Goal: Contribute content

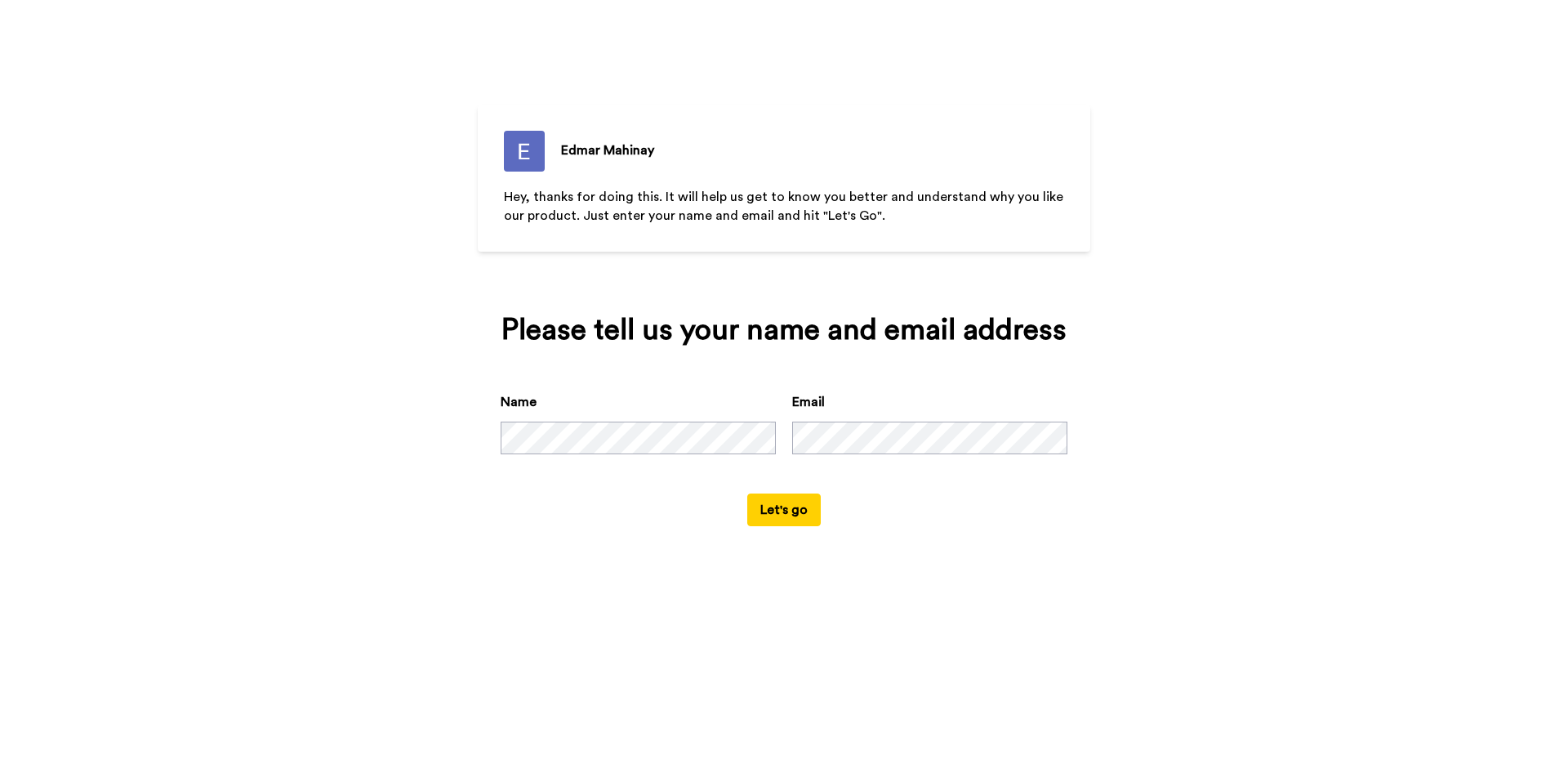
click at [762, 520] on button "Let's go" at bounding box center [784, 509] width 73 height 33
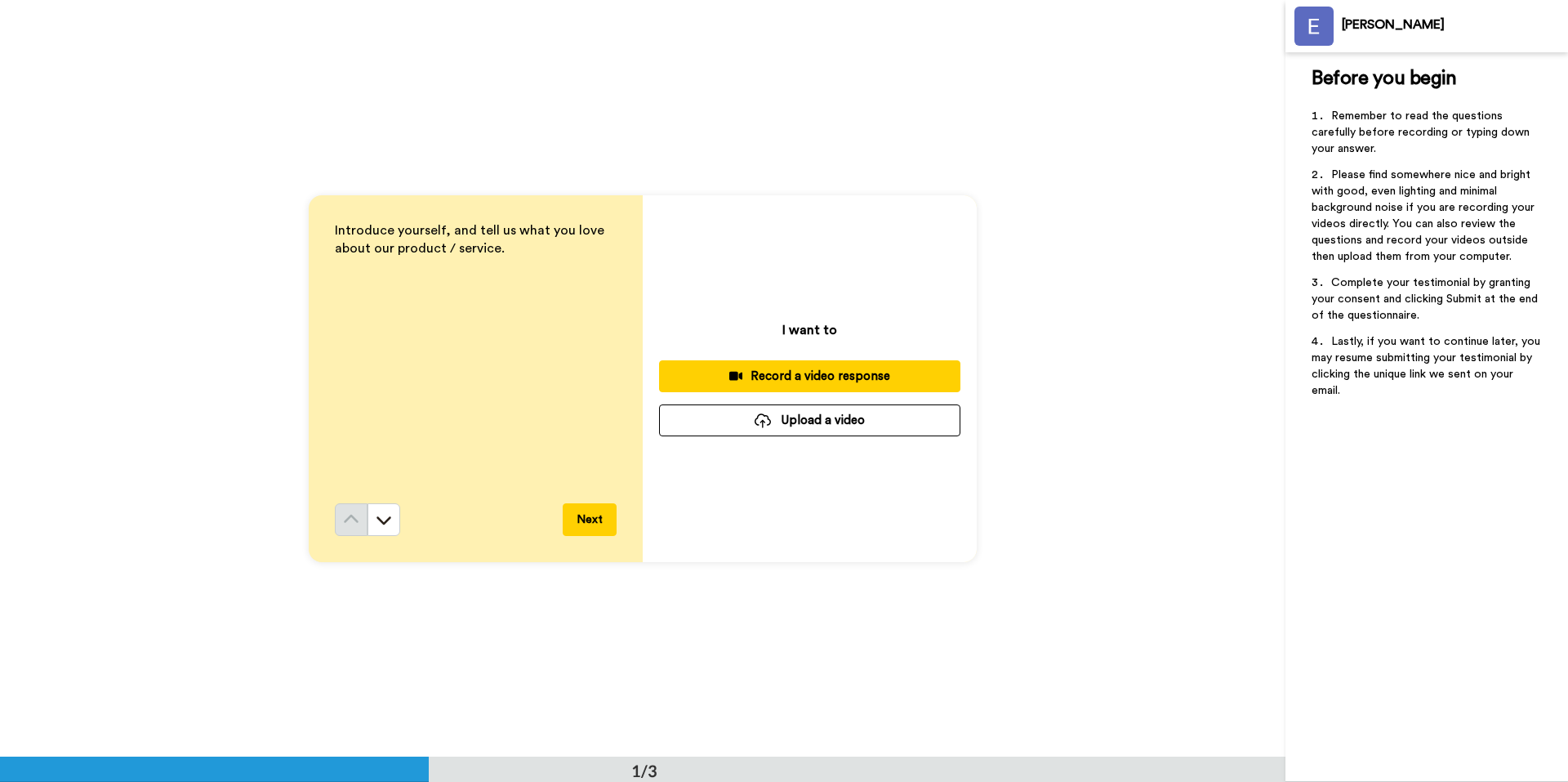
click at [757, 372] on div "Record a video response" at bounding box center [810, 376] width 275 height 17
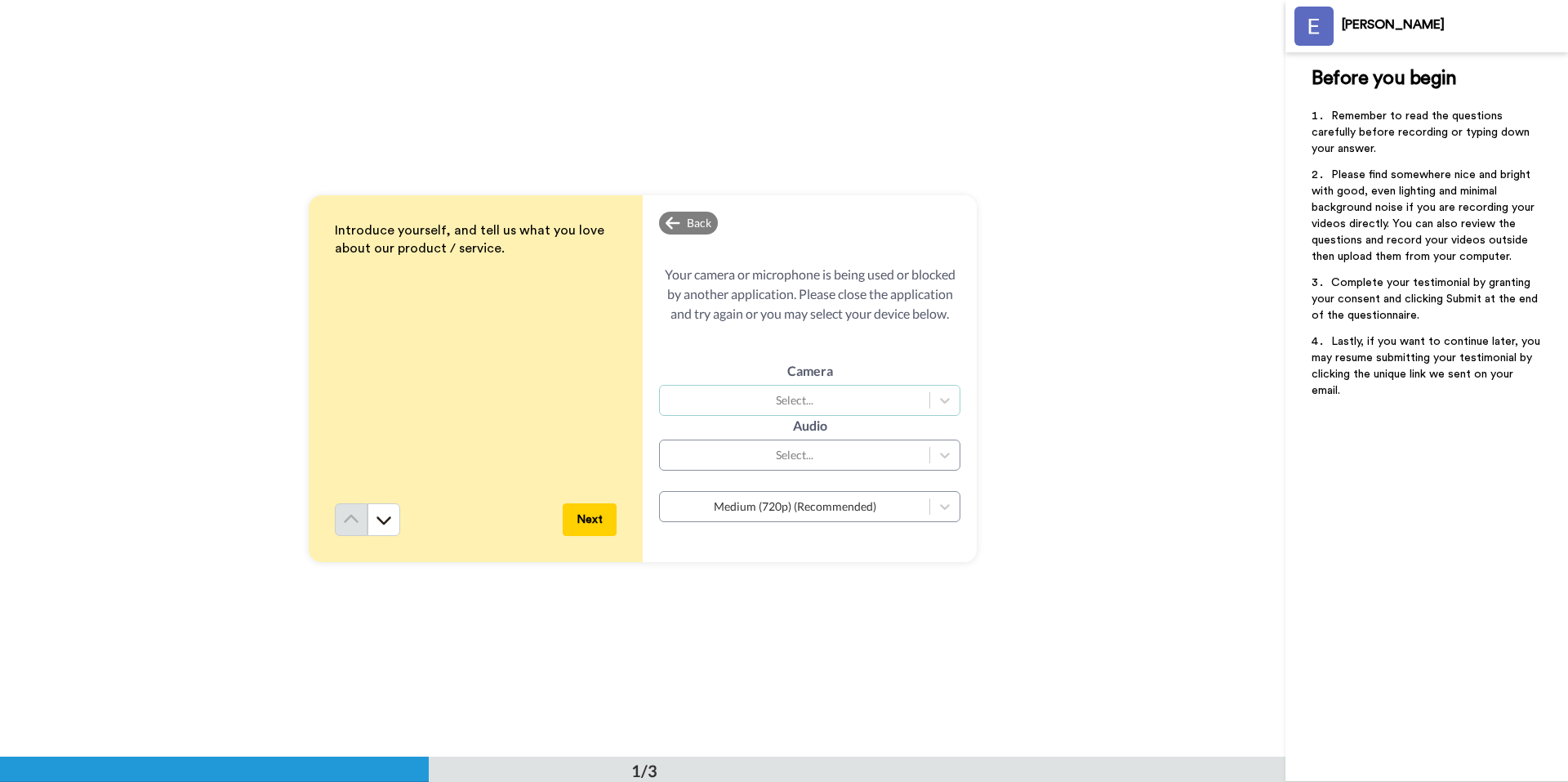
click at [871, 406] on div "Select..." at bounding box center [794, 401] width 253 height 16
click at [810, 437] on div "USB2.0 HD UVC WebCam (2b7e:b685)" at bounding box center [809, 440] width 302 height 29
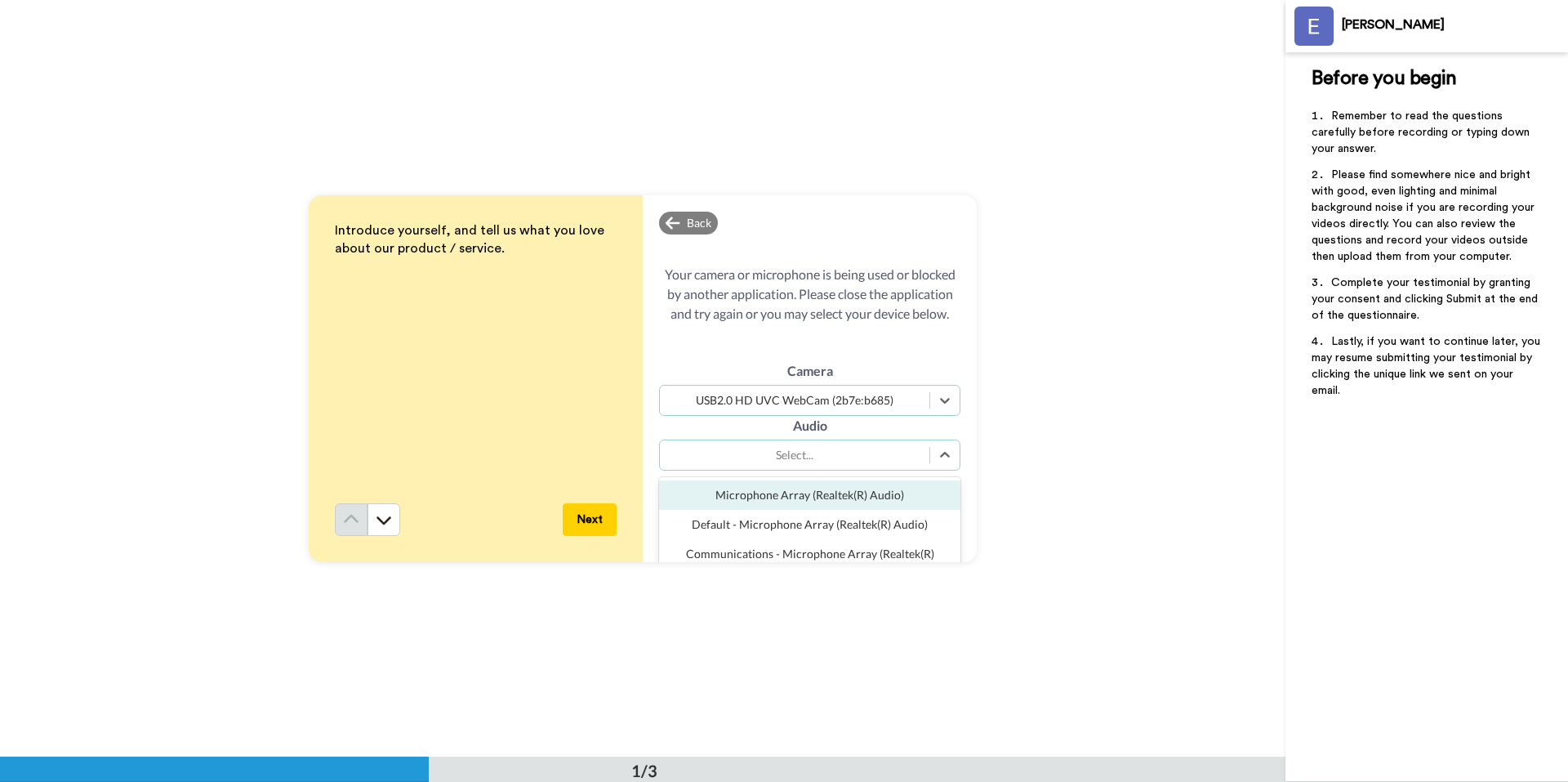
click at [819, 448] on div "Select..." at bounding box center [794, 455] width 253 height 16
click at [780, 506] on div "Microphone Array (Realtek(R) Audio)" at bounding box center [809, 495] width 302 height 29
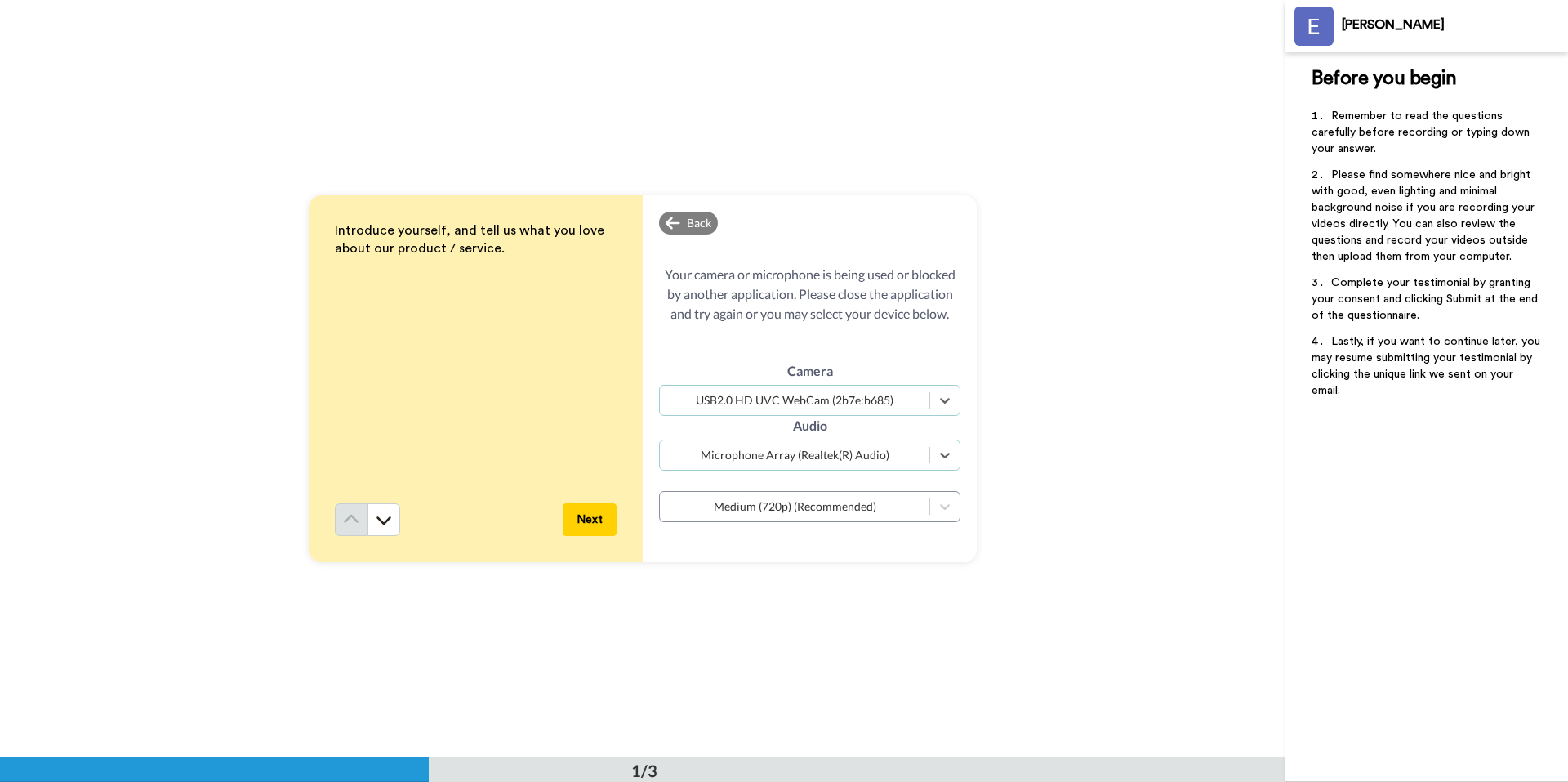
click at [783, 584] on div "Introduce yourself, and tell us what you love about our product / service. Next…" at bounding box center [642, 378] width 1285 height 757
click at [921, 305] on span "Your camera or microphone is being used or blocked by another application. Plea…" at bounding box center [809, 294] width 302 height 59
click at [554, 523] on div "Next" at bounding box center [476, 519] width 282 height 33
click at [570, 517] on button "Next" at bounding box center [589, 519] width 53 height 33
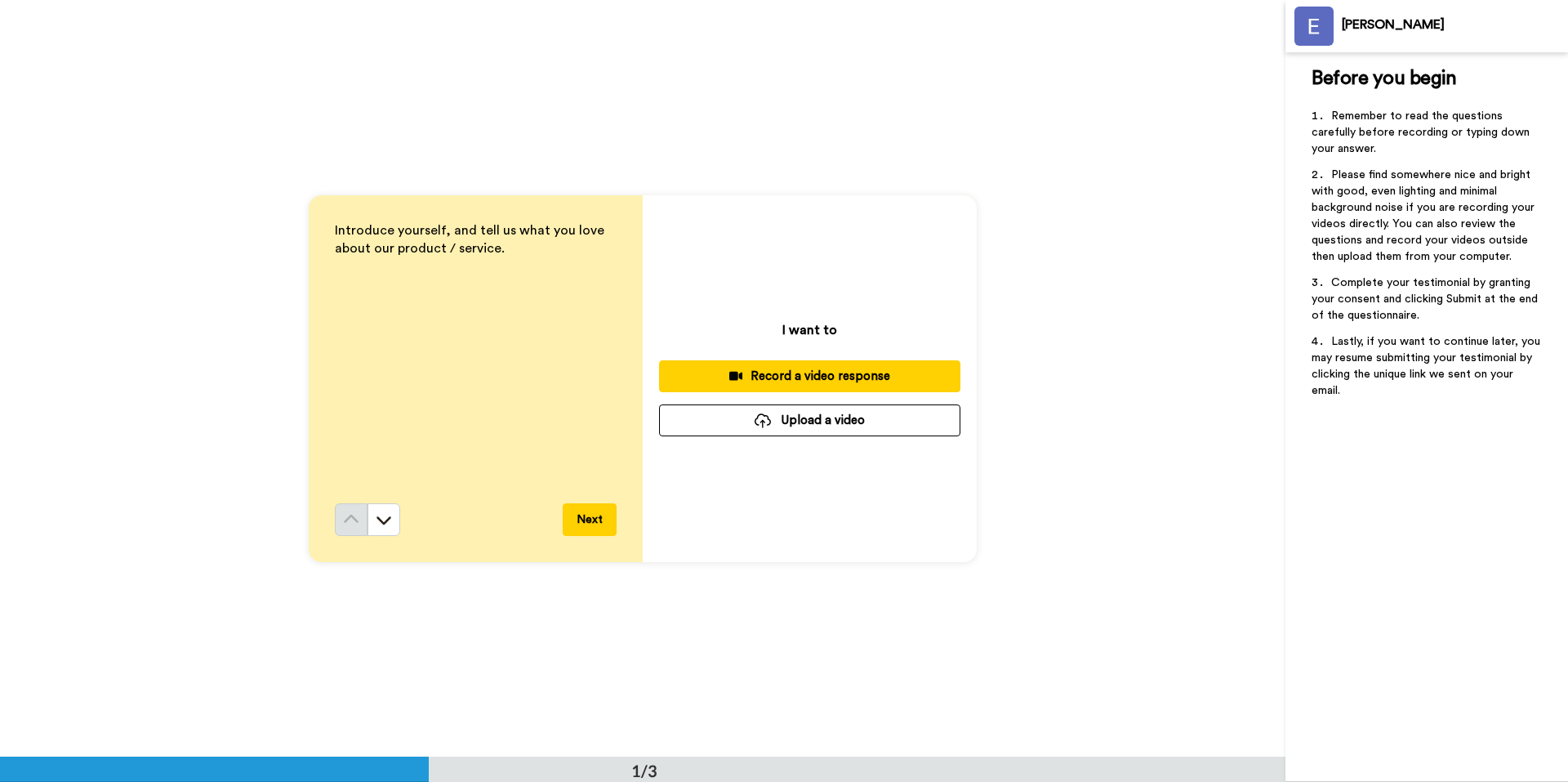
click at [859, 377] on div "Record a video response" at bounding box center [810, 376] width 275 height 17
